Goal: Check status: Check status

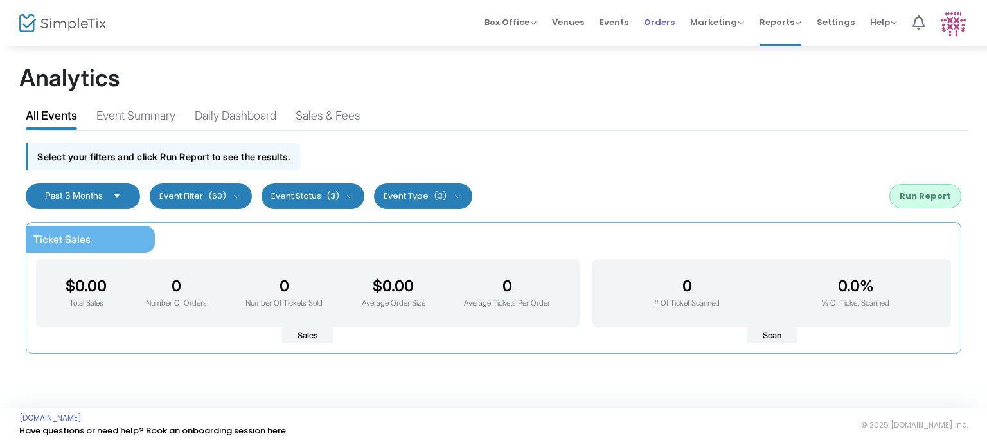
click at [658, 23] on span "Orders" at bounding box center [659, 22] width 31 height 33
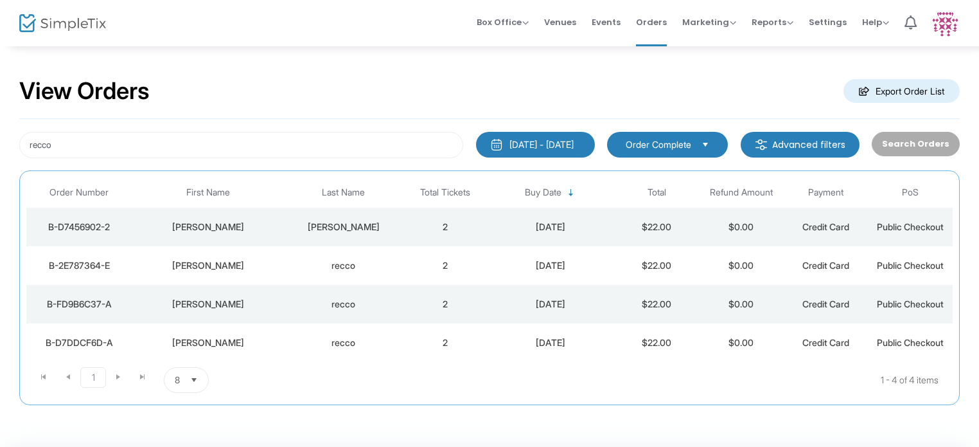
click at [528, 146] on div "[DATE] - [DATE]" at bounding box center [542, 144] width 64 height 13
click at [606, 20] on span "Events" at bounding box center [606, 22] width 29 height 33
